Goal: Information Seeking & Learning: Learn about a topic

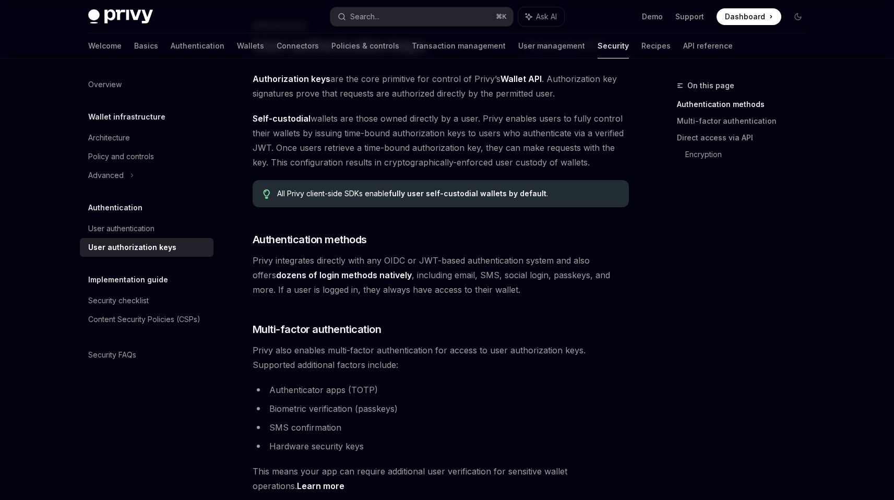
scroll to position [98, 0]
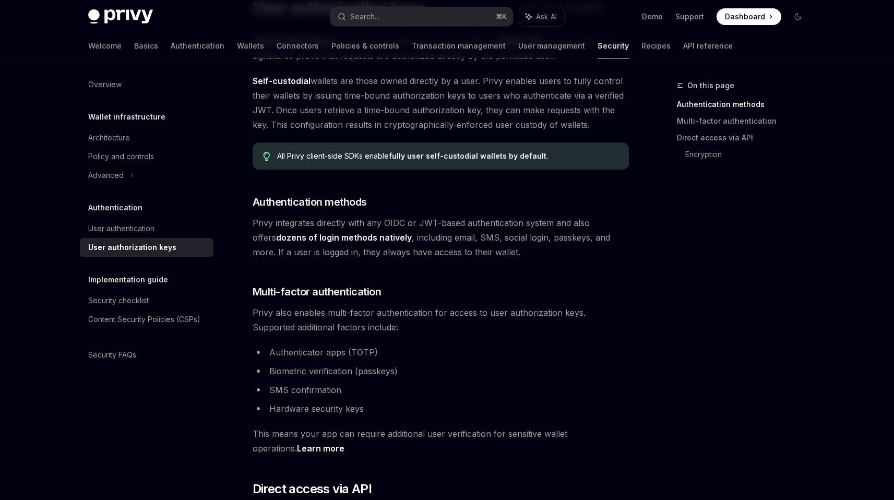
click at [173, 242] on div "User authorization keys" at bounding box center [147, 247] width 119 height 13
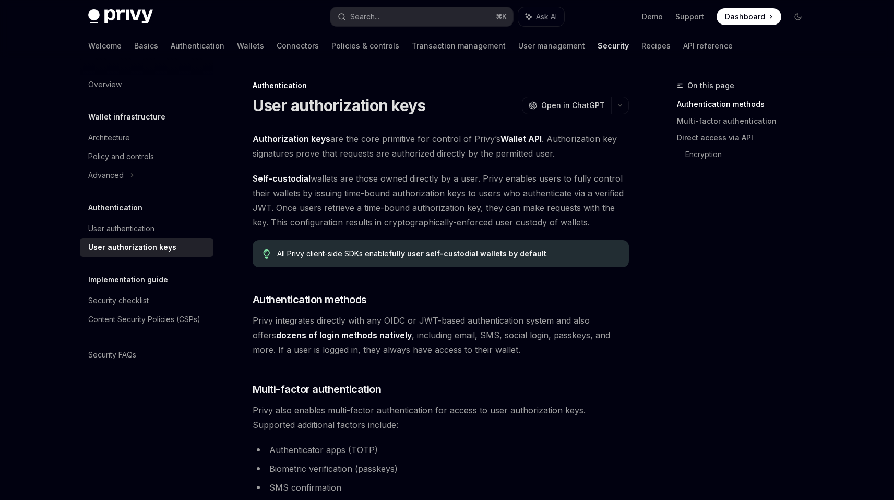
click at [148, 216] on div "Authentication User authentication User authorization keys" at bounding box center [147, 228] width 134 height 55
click at [148, 219] on link "User authentication" at bounding box center [147, 228] width 134 height 19
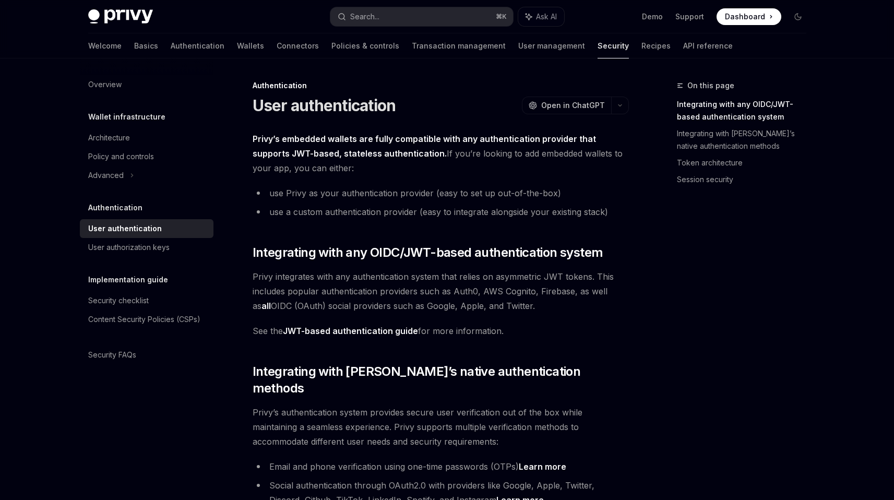
click at [363, 274] on span "Privy integrates with any authentication system that relies on asymmetric JWT t…" at bounding box center [440, 291] width 376 height 44
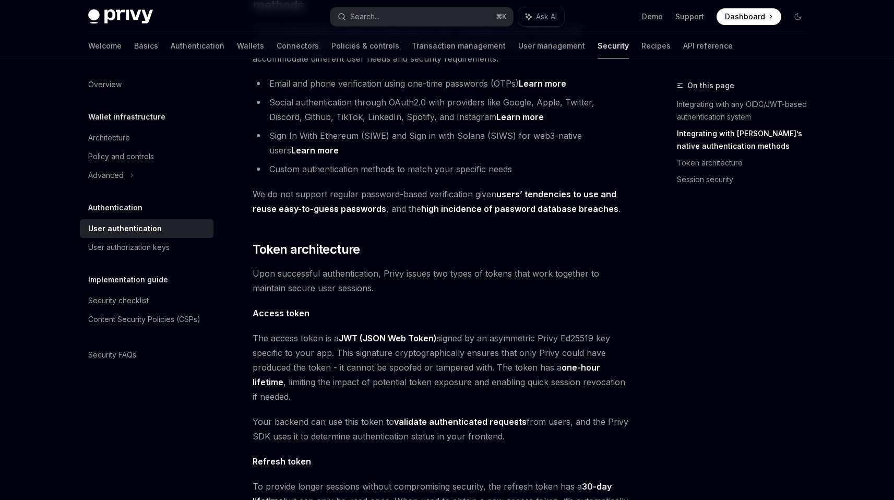
scroll to position [397, 0]
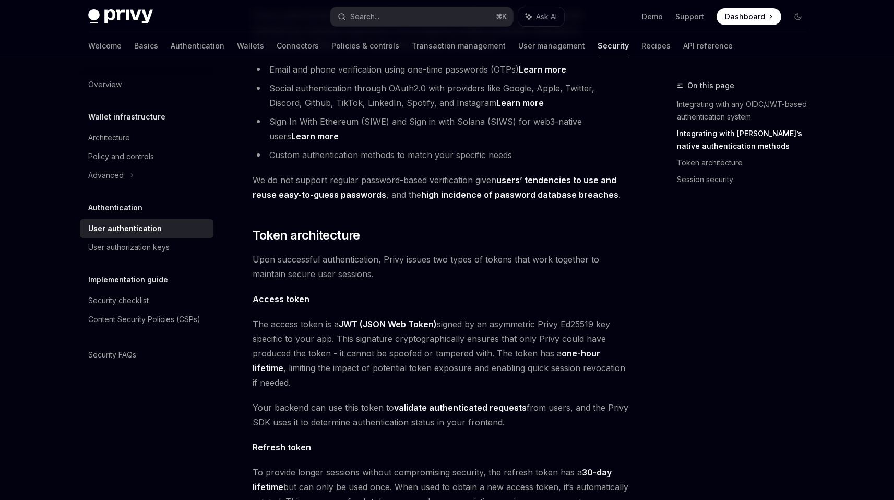
click at [333, 262] on span "Upon successful authentication, Privy issues two types of tokens that work toge…" at bounding box center [440, 266] width 376 height 29
click at [314, 334] on span "The access token is a JWT (JSON Web Token) signed by an asymmetric Privy Ed2551…" at bounding box center [440, 353] width 376 height 73
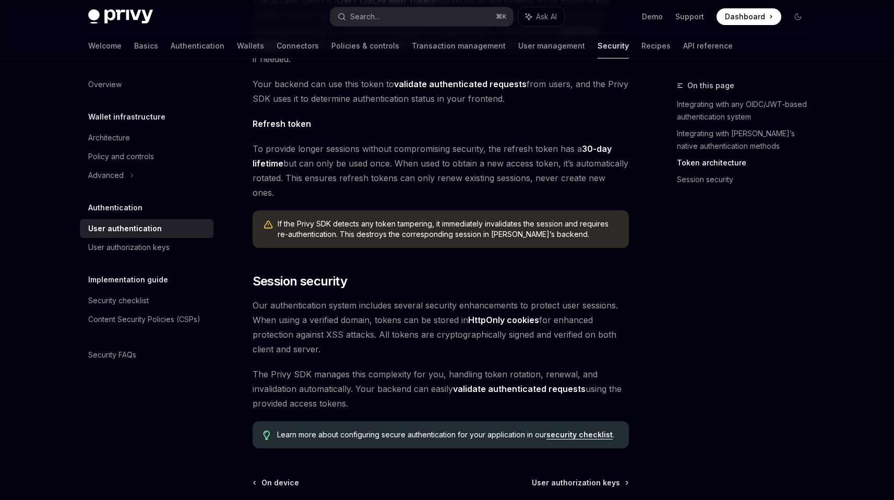
scroll to position [723, 0]
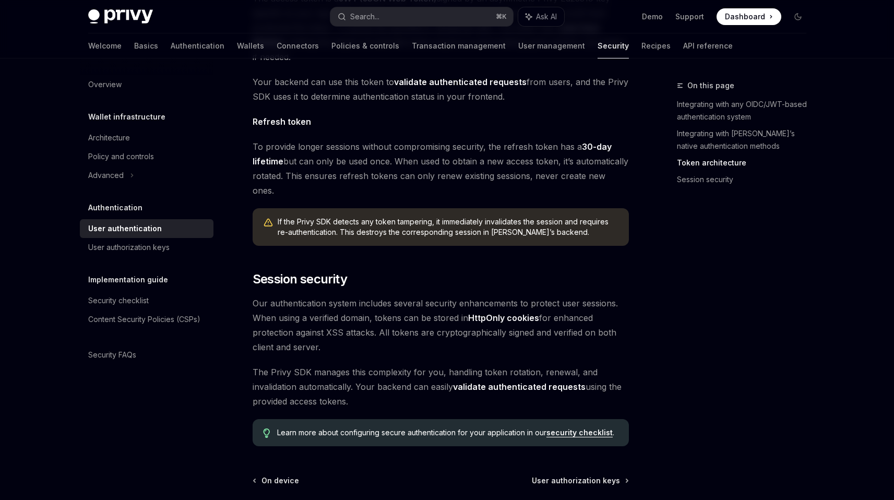
click at [314, 365] on span "The Privy SDK manages this complexity for you, handling token rotation, renewal…" at bounding box center [440, 387] width 376 height 44
click at [163, 261] on div "Overview Wallet infrastructure Architecture Policy and controls Advanced Authen…" at bounding box center [147, 219] width 134 height 289
click at [153, 252] on div "User authorization keys" at bounding box center [128, 247] width 81 height 13
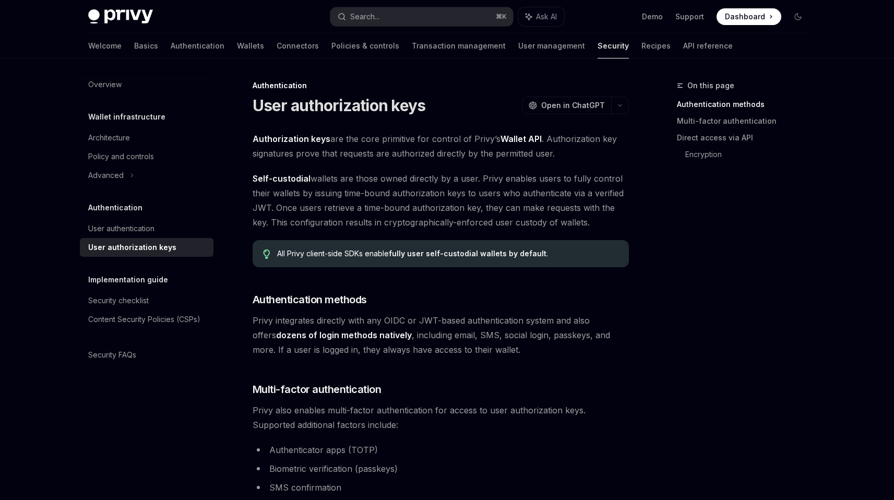
click at [313, 329] on span "Privy integrates directly with any OIDC or JWT-based authentication system and …" at bounding box center [440, 335] width 376 height 44
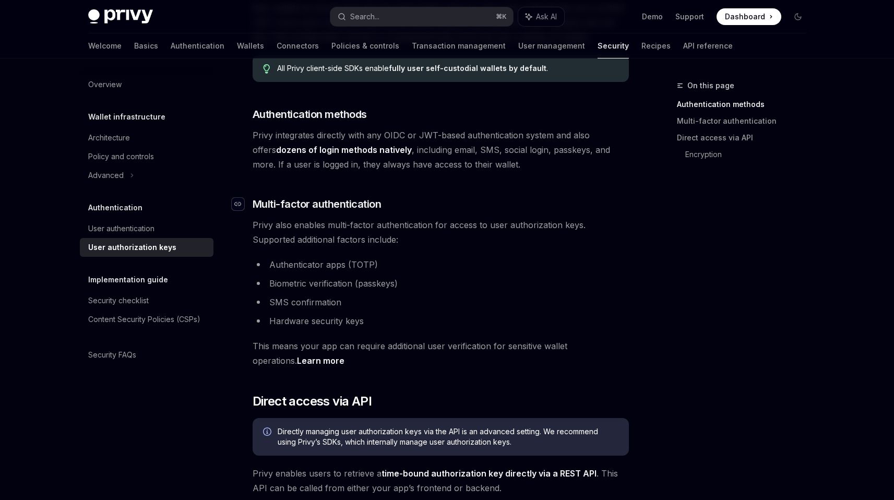
scroll to position [192, 0]
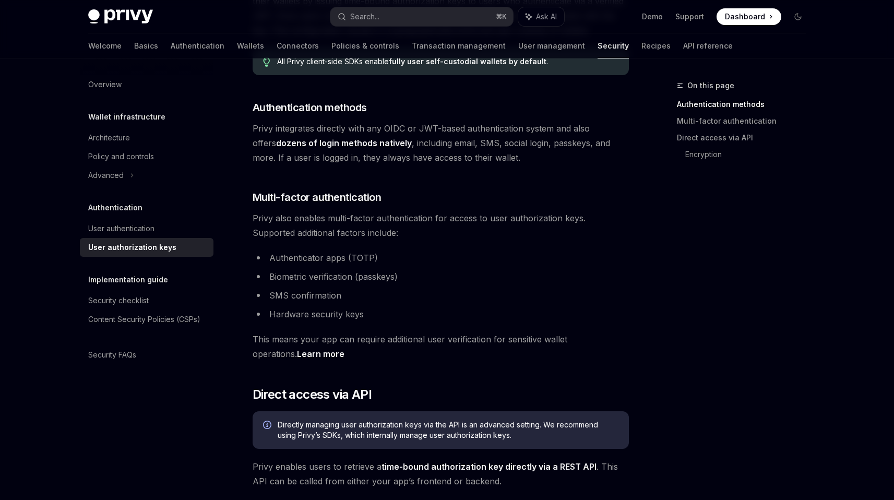
click at [308, 298] on li "SMS confirmation" at bounding box center [440, 295] width 376 height 15
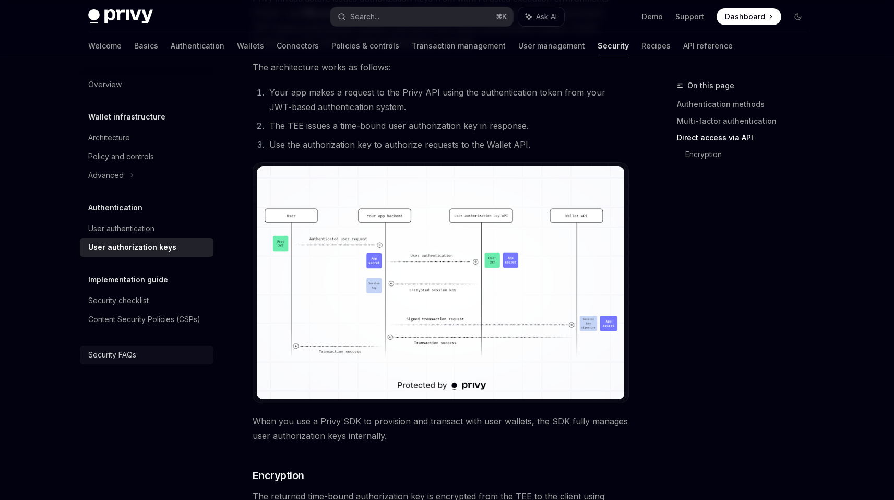
scroll to position [873, 0]
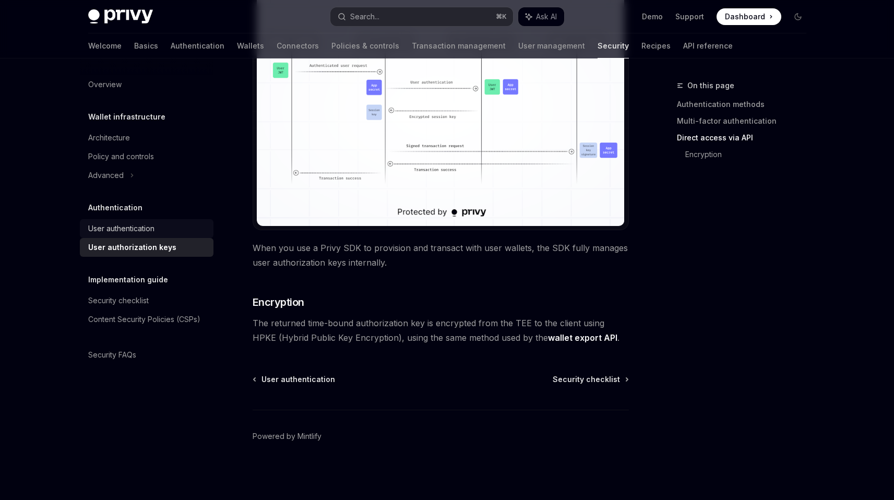
click at [157, 230] on div "User authentication" at bounding box center [147, 228] width 119 height 13
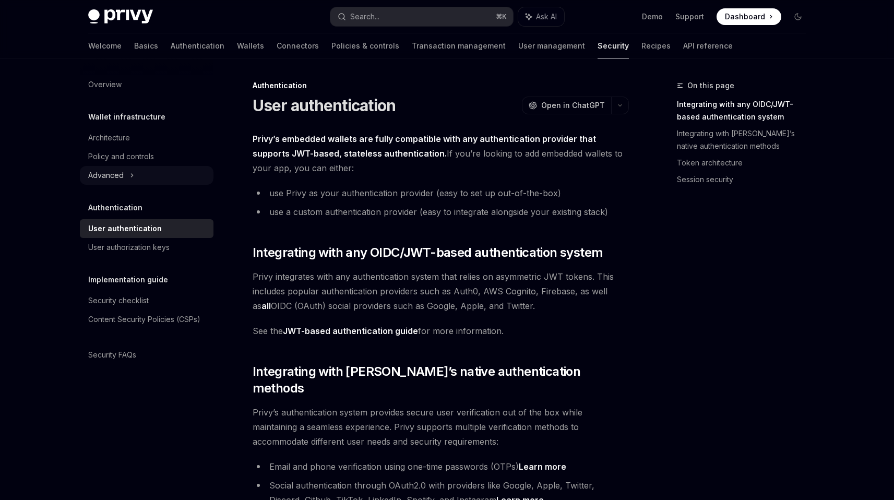
click at [144, 174] on div "Advanced" at bounding box center [147, 175] width 134 height 19
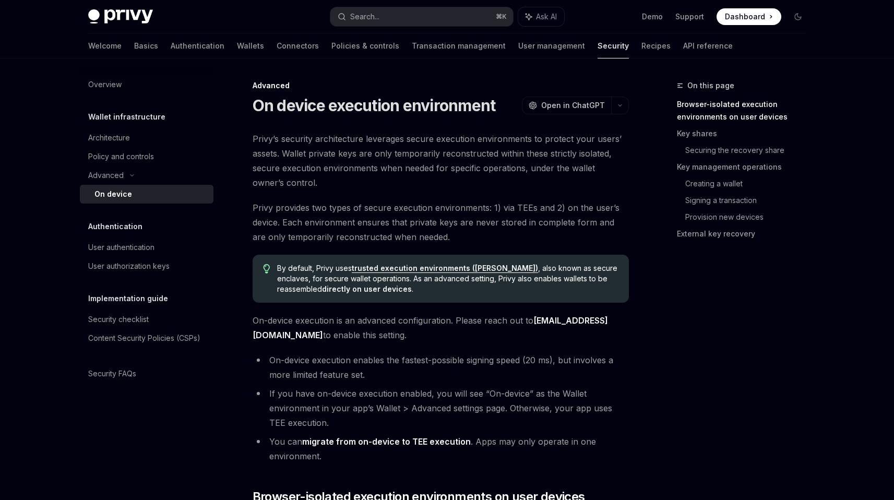
click at [348, 205] on span "Privy provides two types of secure execution environments: 1) via TEEs and 2) o…" at bounding box center [440, 222] width 376 height 44
click at [173, 170] on div "Advanced" at bounding box center [147, 175] width 134 height 19
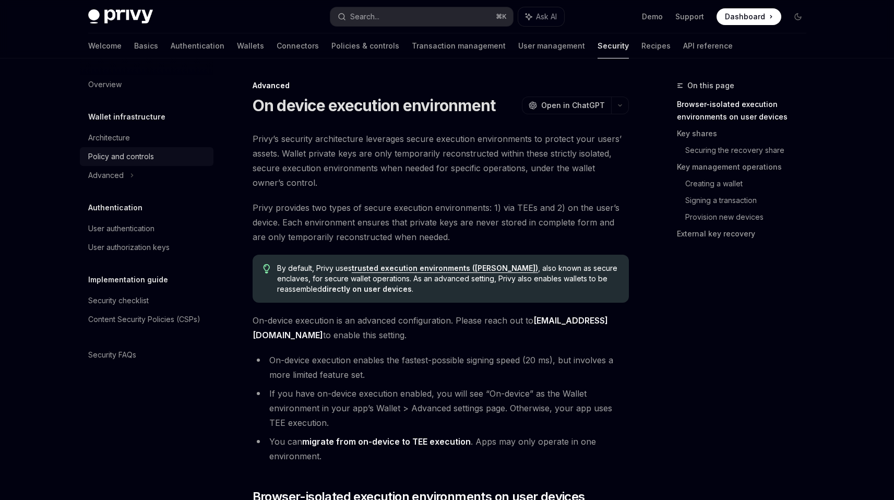
click at [167, 160] on div "Policy and controls" at bounding box center [147, 156] width 119 height 13
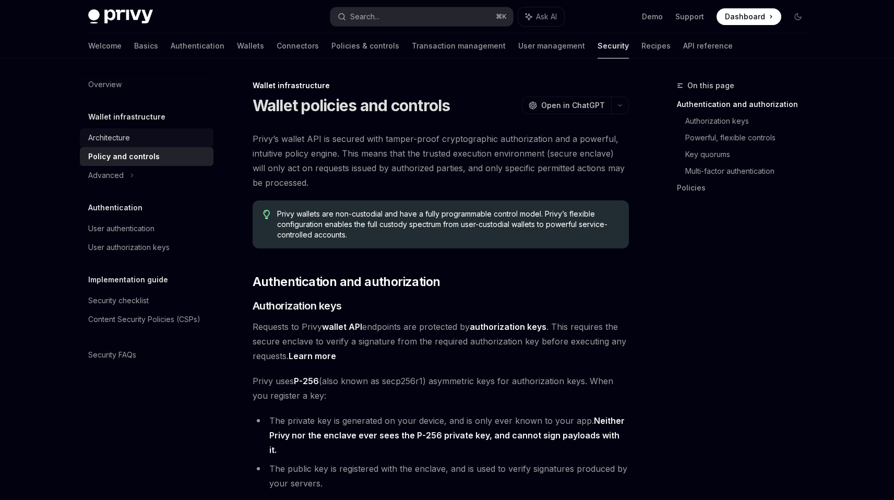
click at [159, 141] on div "Architecture" at bounding box center [147, 137] width 119 height 13
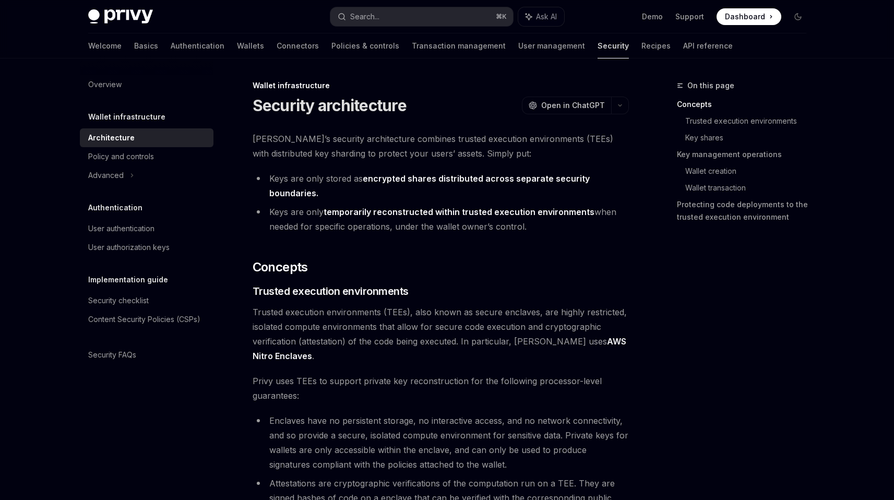
click at [597, 51] on link "Security" at bounding box center [612, 45] width 31 height 25
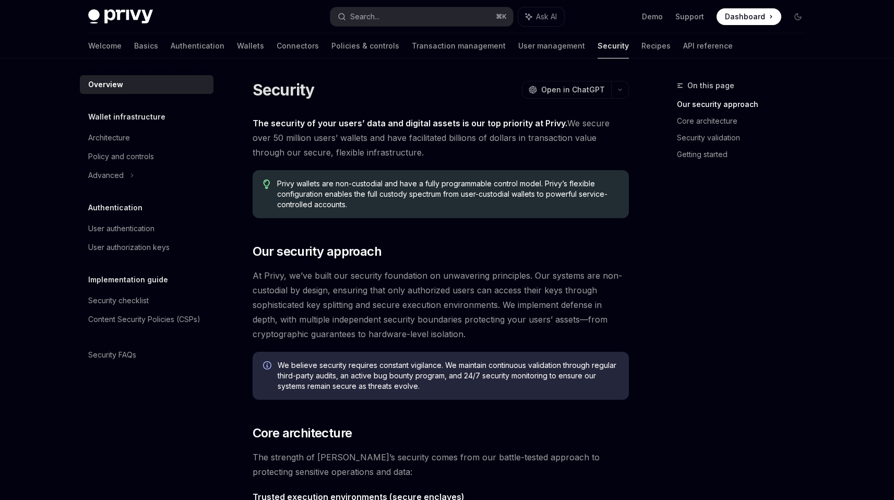
click at [518, 50] on link "User management" at bounding box center [551, 45] width 67 height 25
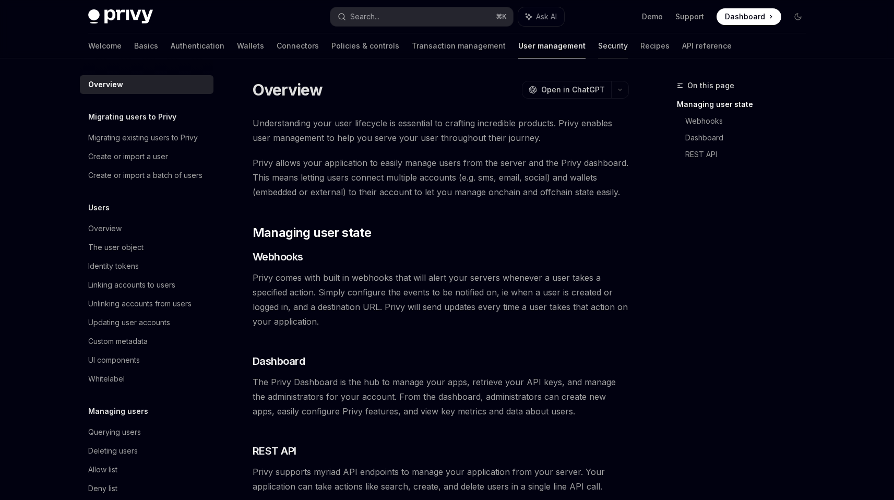
click at [598, 51] on link "Security" at bounding box center [613, 45] width 30 height 25
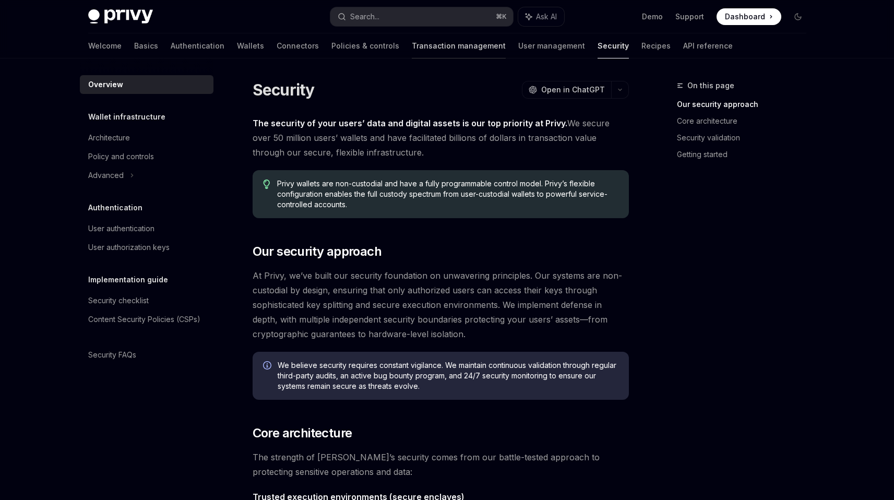
click at [412, 50] on link "Transaction management" at bounding box center [459, 45] width 94 height 25
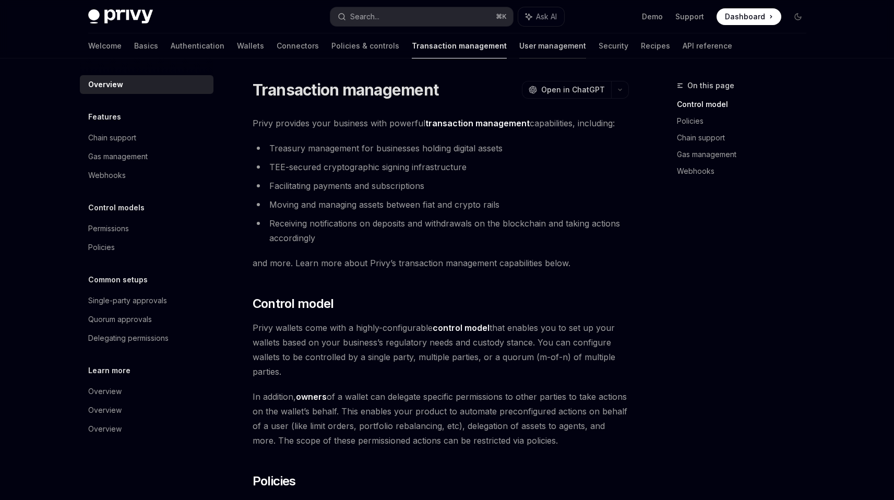
click at [519, 51] on link "User management" at bounding box center [552, 45] width 67 height 25
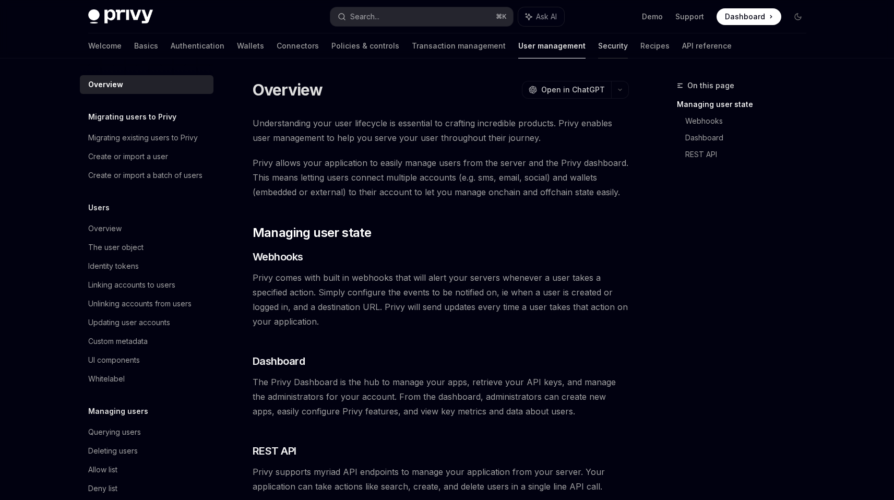
click at [598, 50] on link "Security" at bounding box center [613, 45] width 30 height 25
type textarea "*"
